Goal: Task Accomplishment & Management: Complete application form

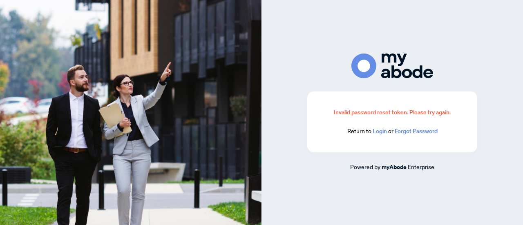
click at [377, 130] on link "Login" at bounding box center [380, 131] width 14 height 7
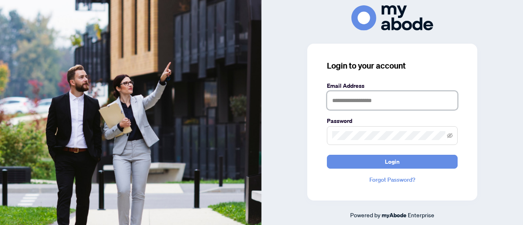
click at [348, 101] on input "text" at bounding box center [392, 100] width 131 height 19
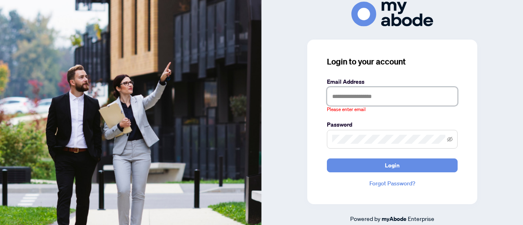
type input "**********"
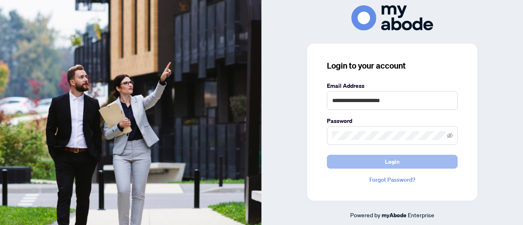
click at [383, 163] on button "Login" at bounding box center [392, 162] width 131 height 14
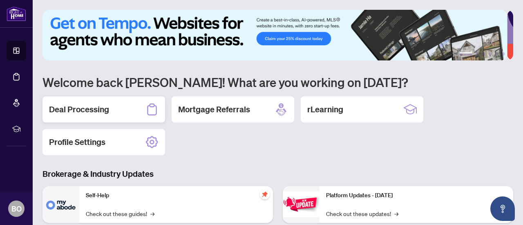
click at [85, 110] on h2 "Deal Processing" at bounding box center [79, 109] width 60 height 11
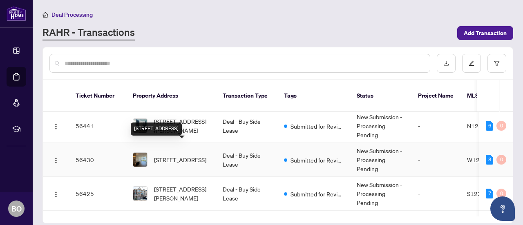
scroll to position [3, 0]
click at [163, 155] on span "[STREET_ADDRESS]" at bounding box center [180, 159] width 52 height 9
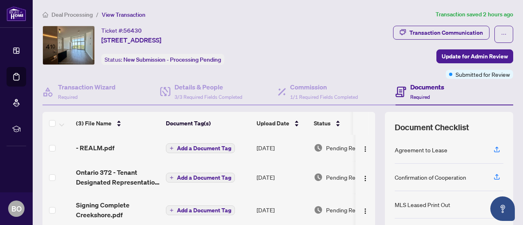
scroll to position [116, 0]
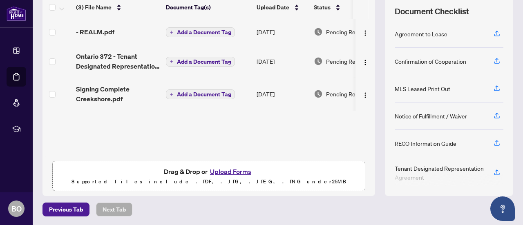
click at [220, 170] on button "Upload Forms" at bounding box center [231, 171] width 46 height 11
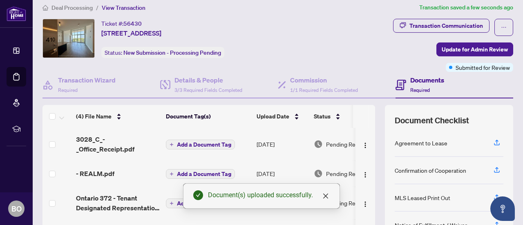
scroll to position [0, 0]
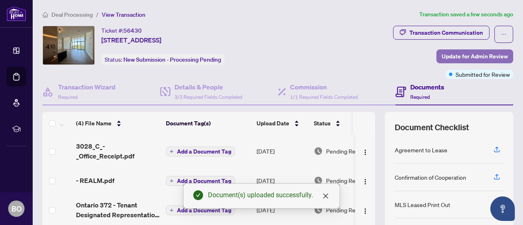
click at [471, 56] on span "Update for Admin Review" at bounding box center [475, 56] width 66 height 13
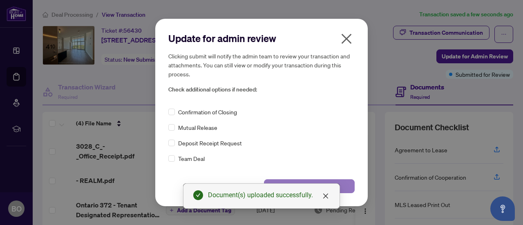
click at [343, 184] on button "Submit" at bounding box center [309, 186] width 91 height 14
